Goal: Task Accomplishment & Management: Complete application form

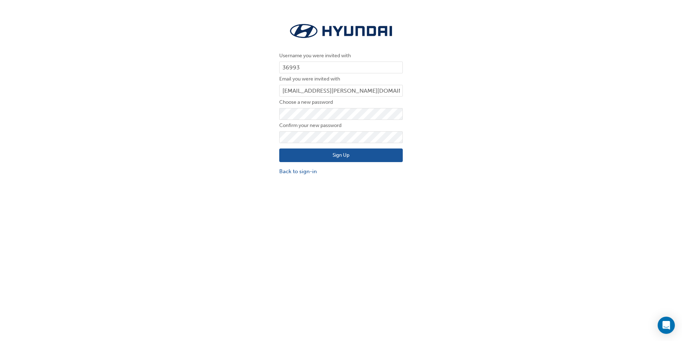
click at [340, 155] on button "Sign Up" at bounding box center [340, 156] width 123 height 14
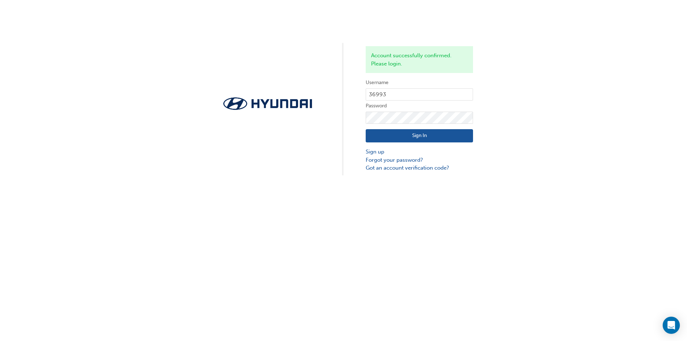
click at [423, 134] on button "Sign In" at bounding box center [419, 136] width 107 height 14
